Goal: Communication & Community: Answer question/provide support

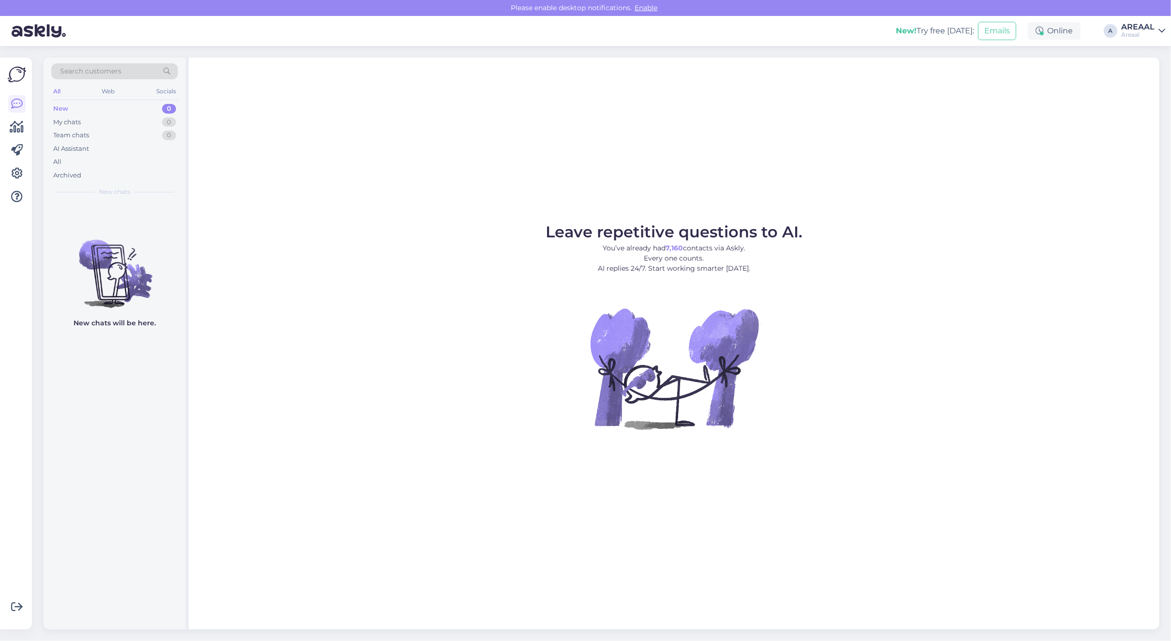
click at [136, 163] on div "All" at bounding box center [114, 162] width 127 height 14
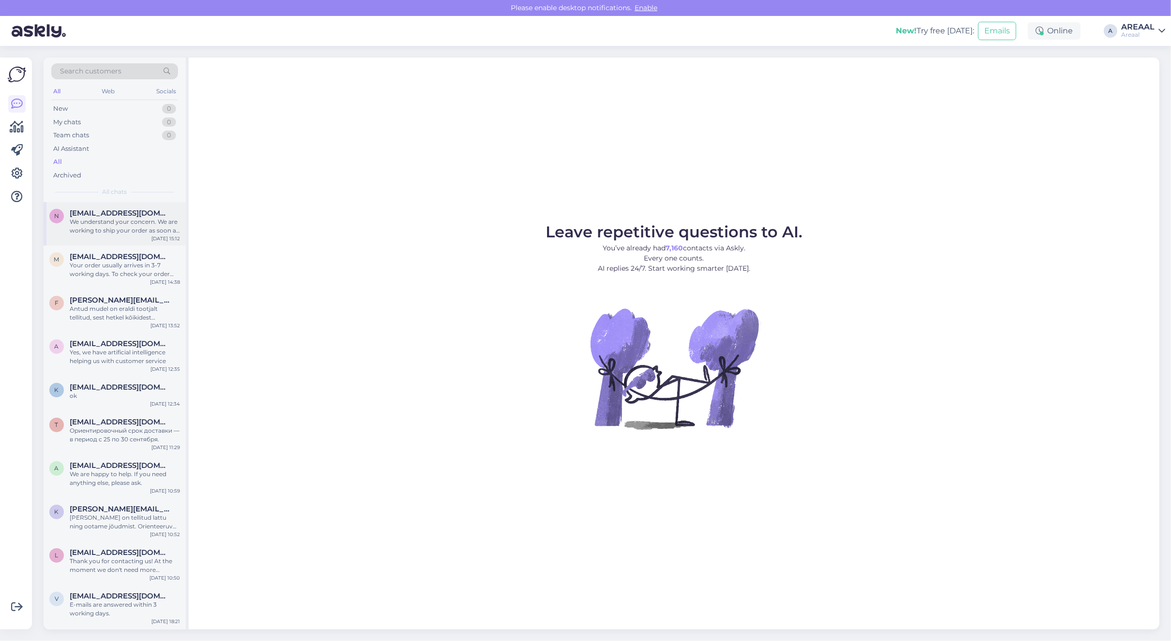
click at [138, 218] on div "We understand your concern. We are working to ship your order as soon as possib…" at bounding box center [125, 226] width 110 height 17
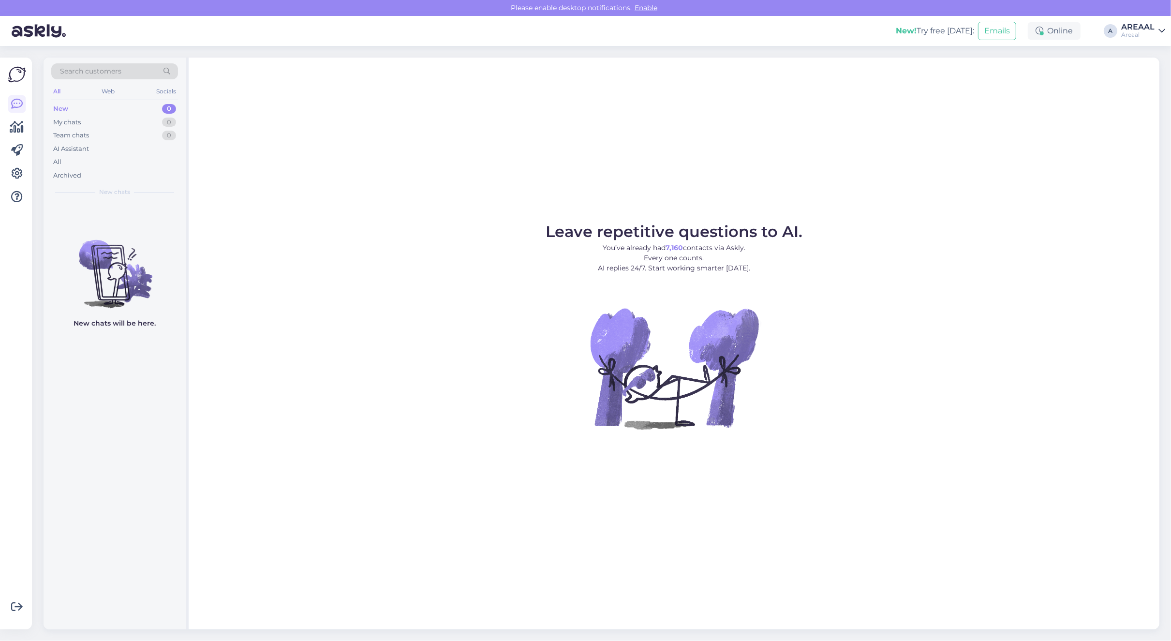
click at [83, 177] on div "Archived" at bounding box center [114, 176] width 127 height 14
click at [93, 164] on div "All" at bounding box center [114, 162] width 127 height 14
click at [93, 155] on div "AI Assistant" at bounding box center [114, 149] width 127 height 14
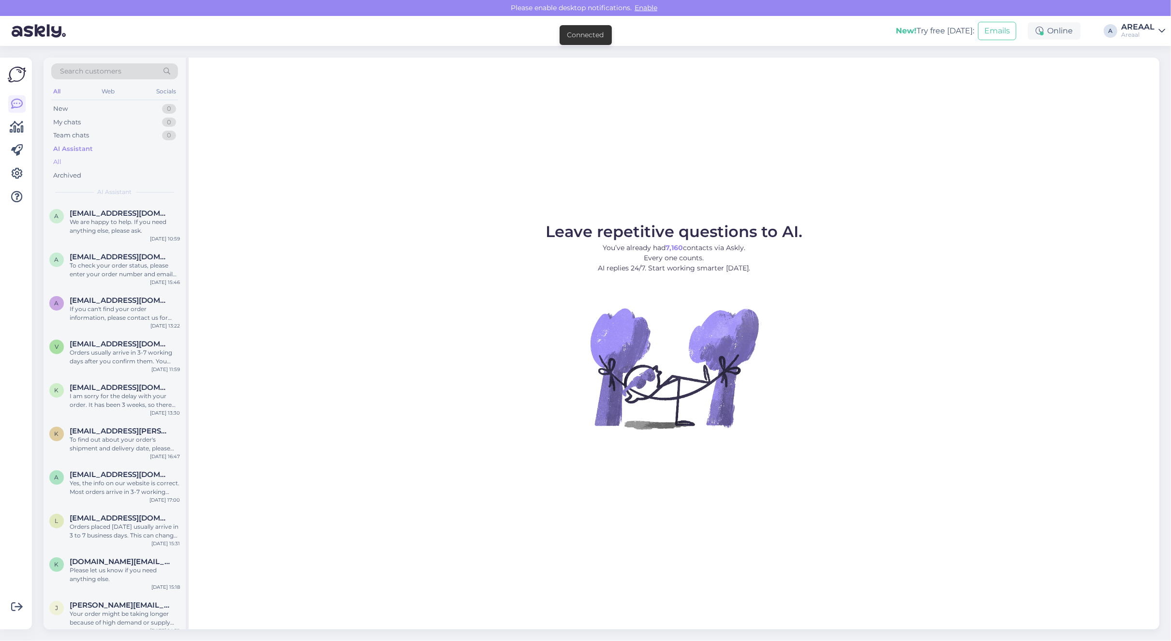
click at [93, 162] on div "All" at bounding box center [114, 162] width 127 height 14
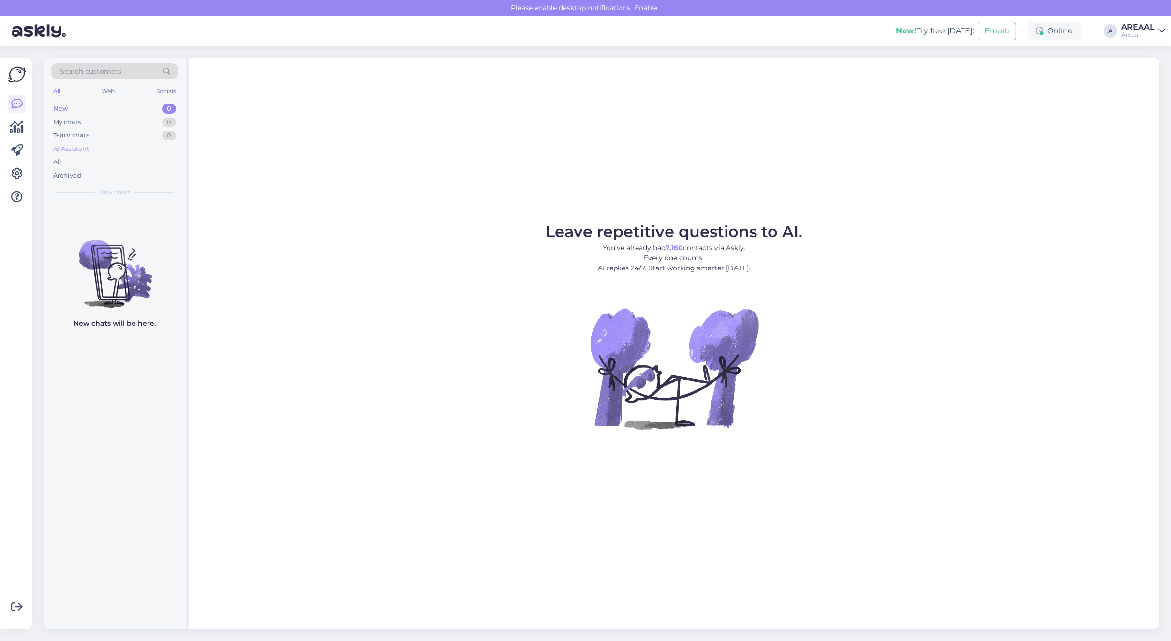
click at [86, 146] on div "AI Assistant" at bounding box center [71, 149] width 36 height 10
click at [85, 160] on div "All" at bounding box center [114, 162] width 127 height 14
click at [93, 162] on div "All" at bounding box center [114, 162] width 127 height 14
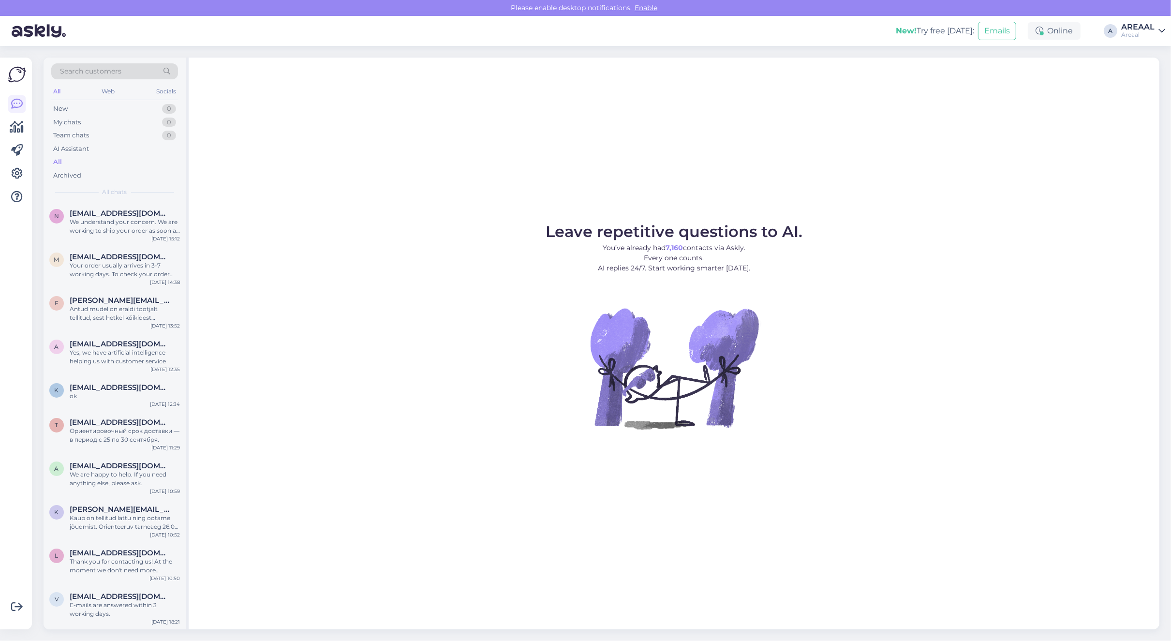
click at [385, 196] on div "Leave repetitive questions to AI. You’ve already had 7,160 contacts via Askly. …" at bounding box center [674, 344] width 971 height 572
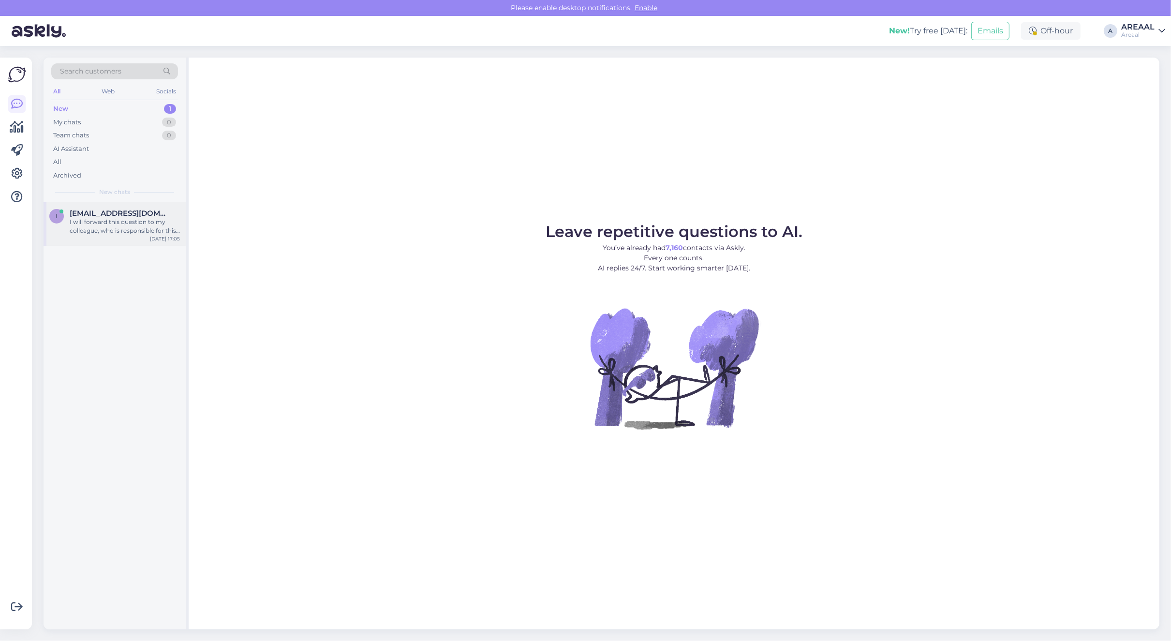
click at [97, 230] on div "I will forward this question to my colleague, who is responsible for this. The …" at bounding box center [125, 226] width 110 height 17
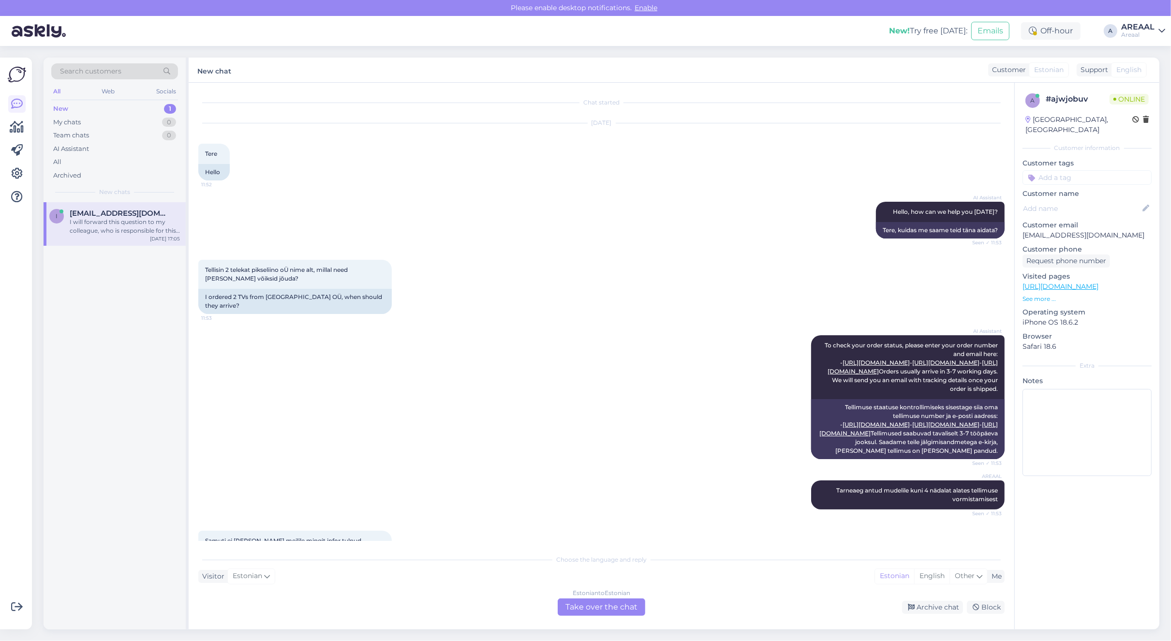
scroll to position [931, 0]
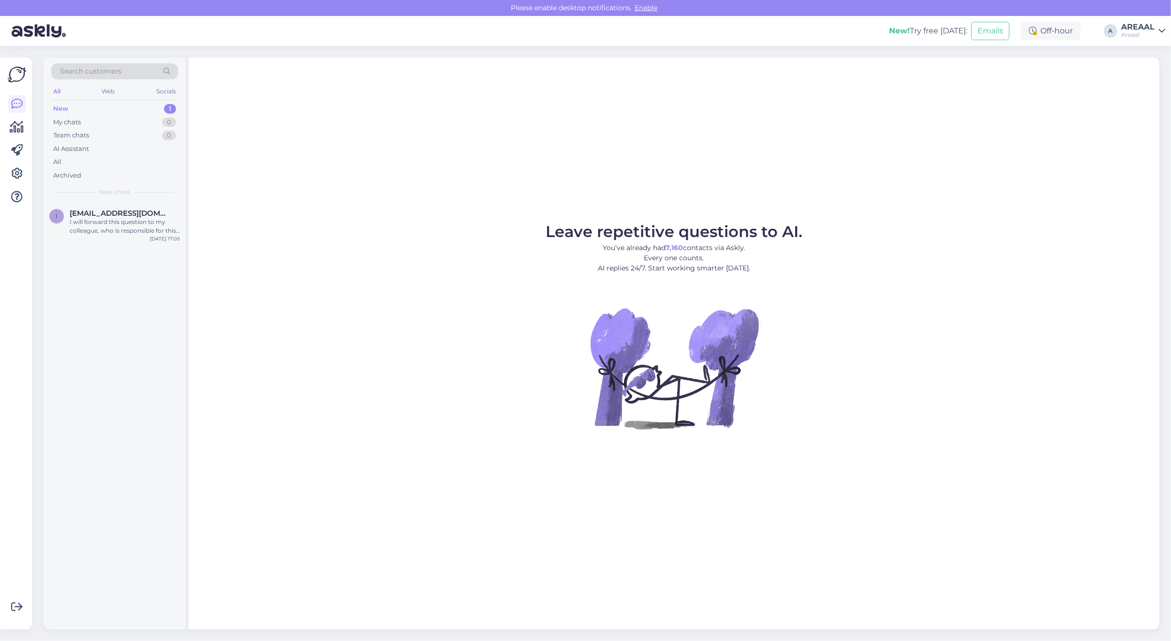
click at [370, 173] on div "Leave repetitive questions to AI. You’ve already had 7,160 contacts via Askly. …" at bounding box center [674, 344] width 971 height 572
click at [152, 161] on div "All" at bounding box center [114, 162] width 127 height 14
click at [153, 177] on div "Archived" at bounding box center [114, 176] width 127 height 14
click at [147, 153] on div "AI Assistant" at bounding box center [114, 149] width 127 height 14
click at [136, 167] on div "All" at bounding box center [114, 162] width 127 height 14
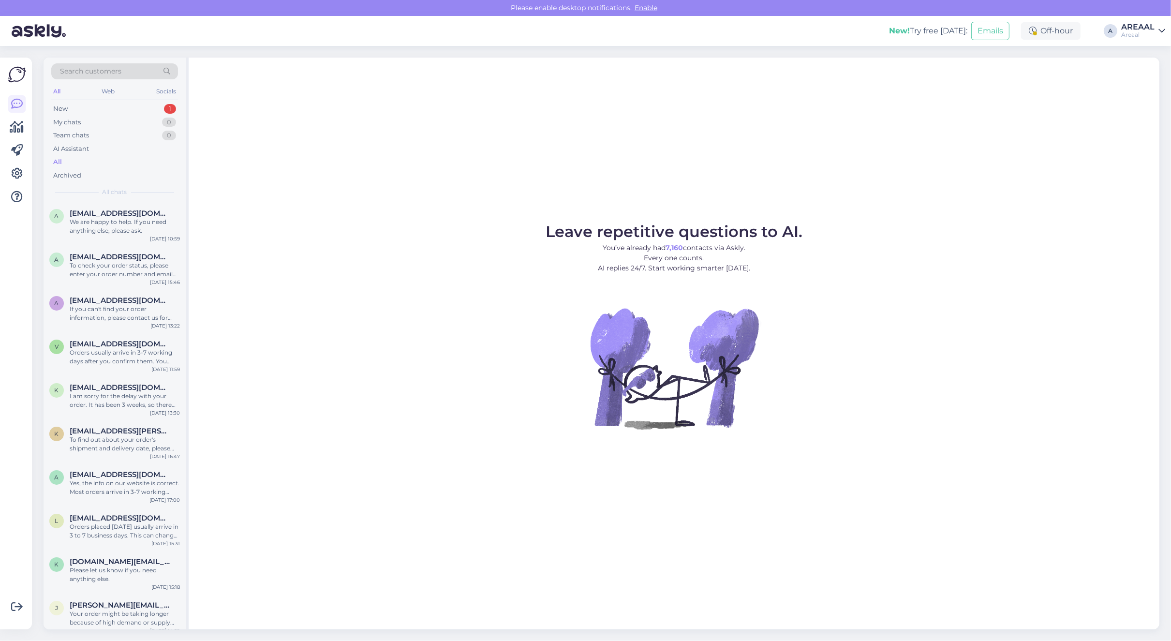
click at [141, 201] on div "Search customers All Web Socials New 1 My chats 0 Team chats 0 AI Assistant All…" at bounding box center [115, 130] width 142 height 145
click at [124, 156] on div "All" at bounding box center [114, 162] width 127 height 14
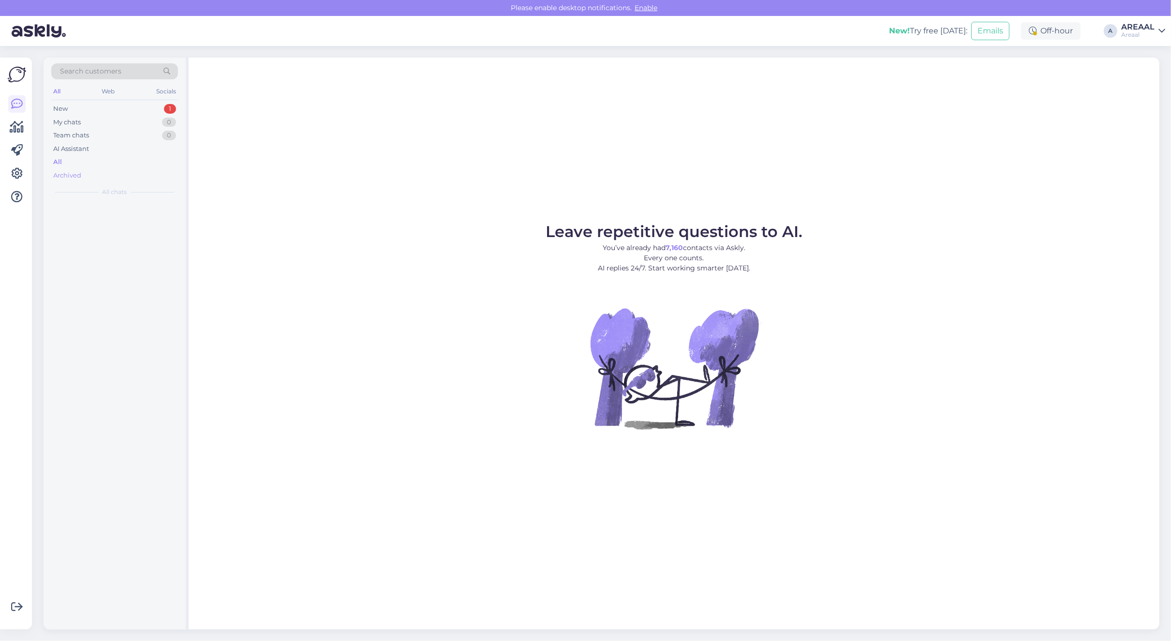
click at [114, 178] on div "Archived" at bounding box center [114, 176] width 127 height 14
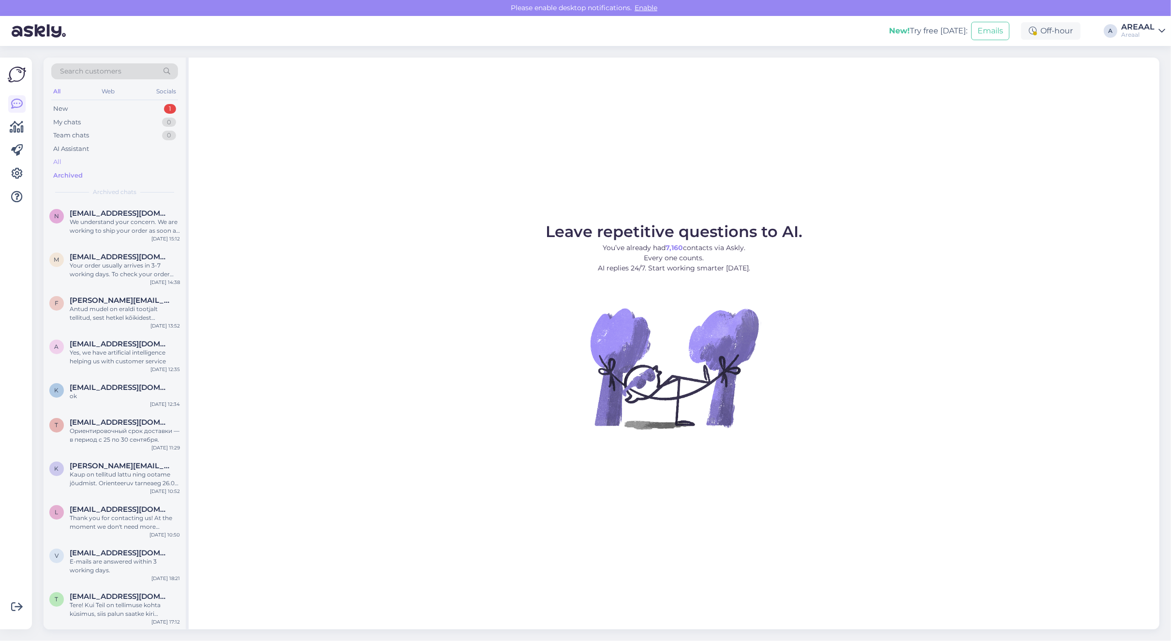
click at [112, 159] on div "All" at bounding box center [114, 162] width 127 height 14
click at [127, 233] on div "I will forward this question to my colleague, who is responsible for this. The …" at bounding box center [125, 226] width 110 height 17
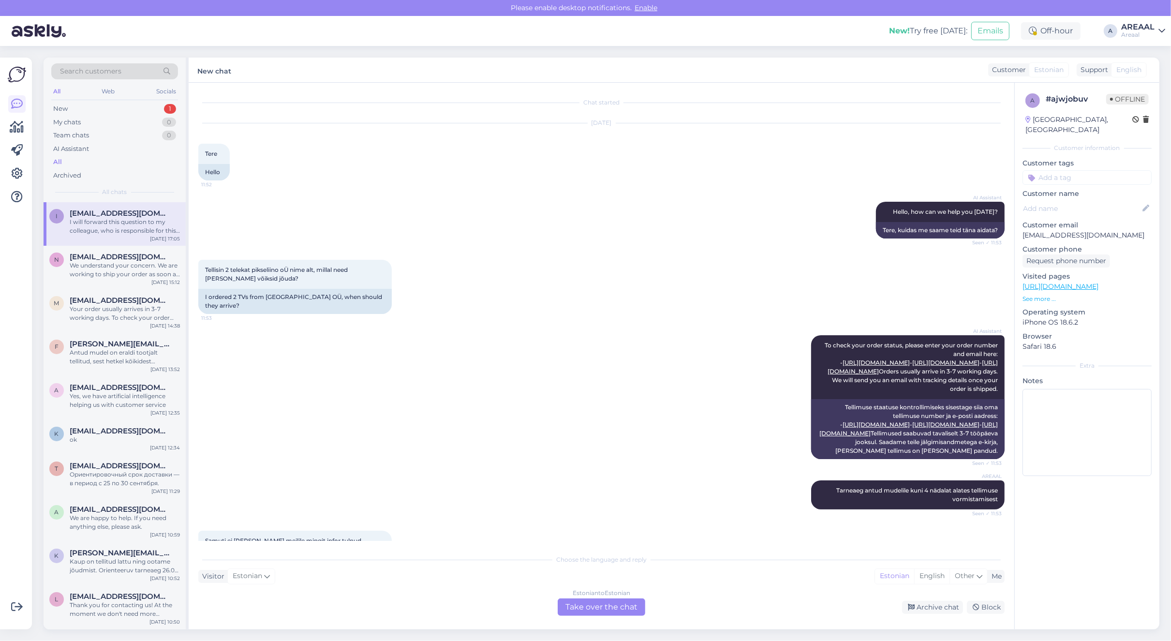
scroll to position [931, 0]
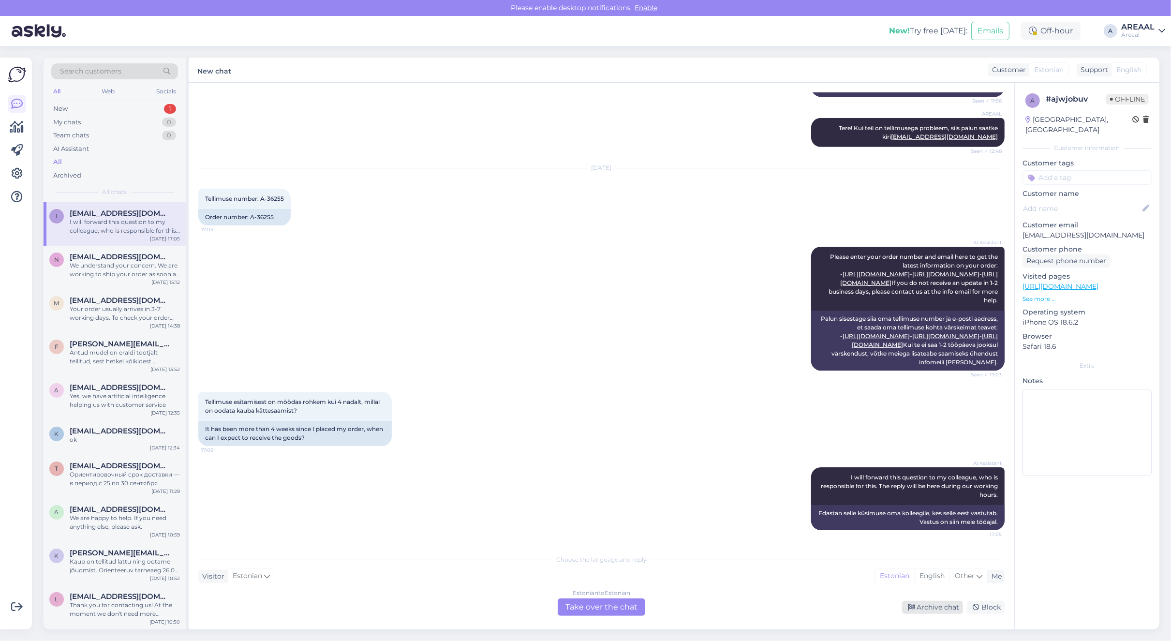
click at [941, 605] on div "Archive chat" at bounding box center [932, 607] width 61 height 13
